Goal: Communication & Community: Participate in discussion

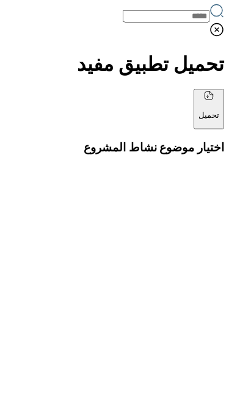
scroll to position [449, 0]
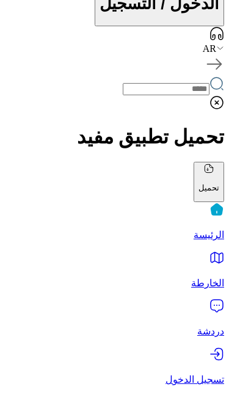
scroll to position [0, 0]
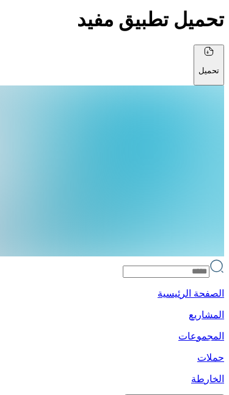
scroll to position [29, 0]
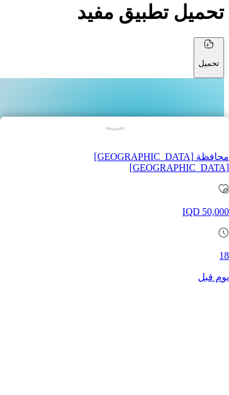
scroll to position [29, 0]
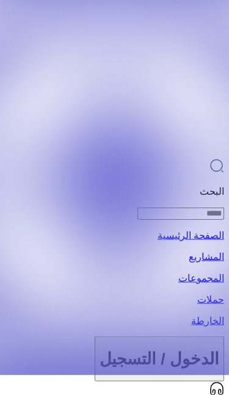
scroll to position [20, 0]
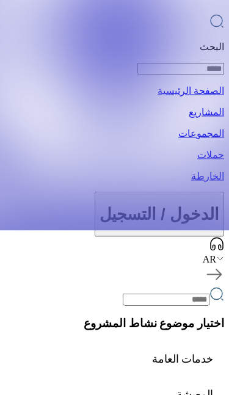
scroll to position [0, 0]
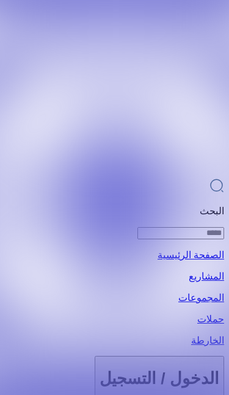
click at [92, 205] on p "البحث" at bounding box center [114, 211] width 219 height 12
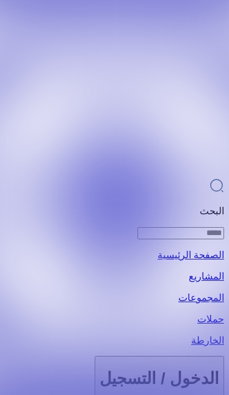
click at [121, 365] on img "campaign" at bounding box center [114, 197] width 229 height 395
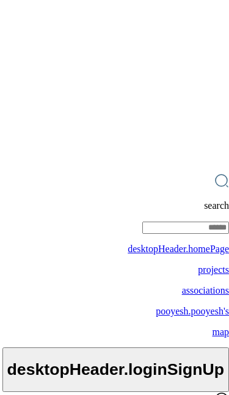
click at [109, 370] on img "campaign" at bounding box center [114, 197] width 229 height 395
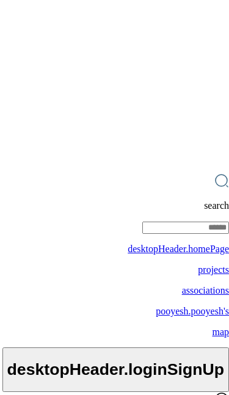
click at [118, 365] on img "campaign" at bounding box center [114, 197] width 229 height 395
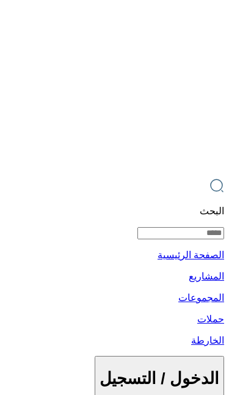
click at [185, 176] on img at bounding box center [114, 197] width 229 height 395
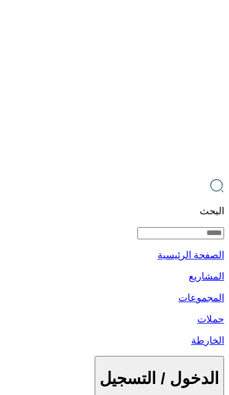
click at [6, 206] on div at bounding box center [14, 198] width 16 height 27
click at [217, 211] on div at bounding box center [215, 198] width 16 height 27
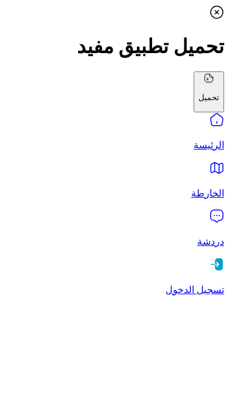
click at [45, 296] on p "تسجيل الدخول" at bounding box center [114, 290] width 219 height 12
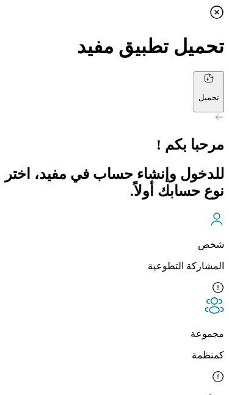
scroll to position [5, 0]
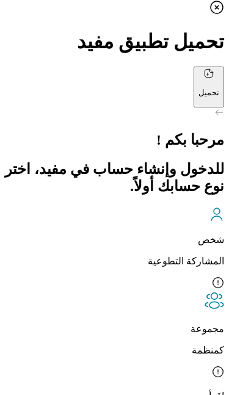
click at [157, 255] on p "المشاركة التطوعية" at bounding box center [114, 261] width 219 height 12
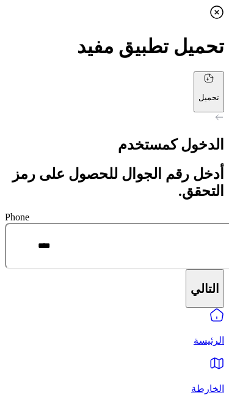
click at [216, 20] on icon at bounding box center [217, 12] width 15 height 15
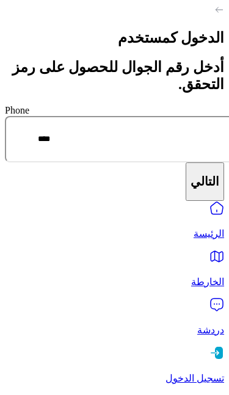
click at [169, 288] on p "الخارطة" at bounding box center [114, 282] width 219 height 12
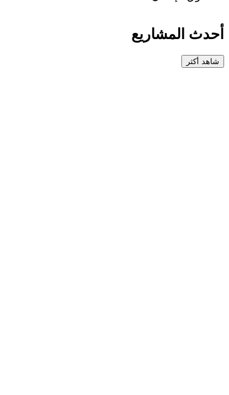
scroll to position [856, 0]
